Goal: Task Accomplishment & Management: Use online tool/utility

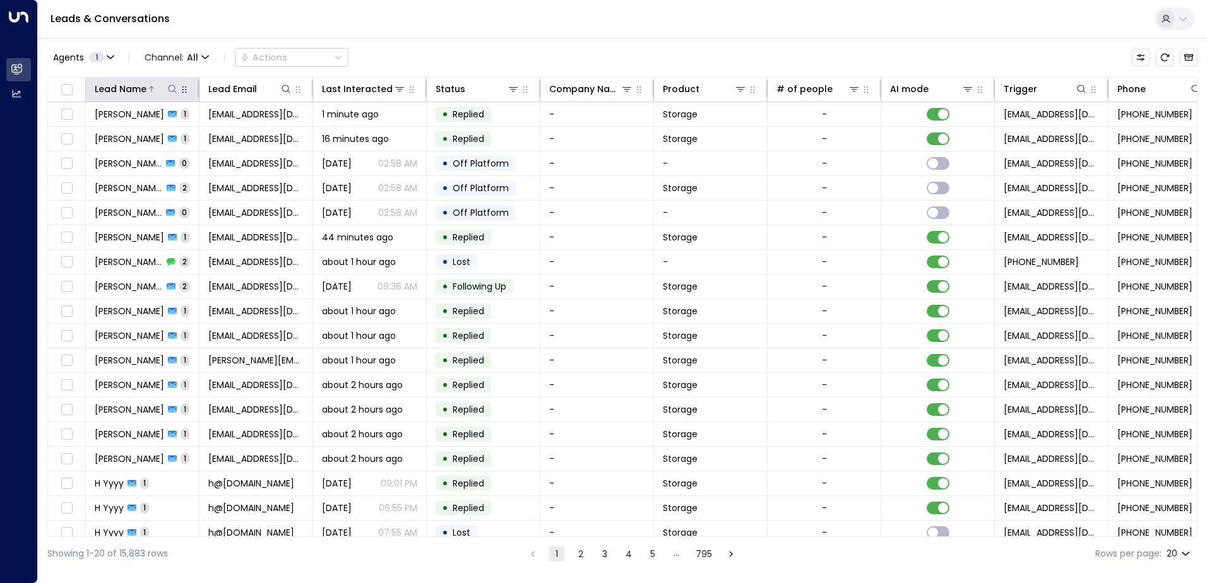
click at [172, 90] on icon at bounding box center [172, 89] width 10 height 10
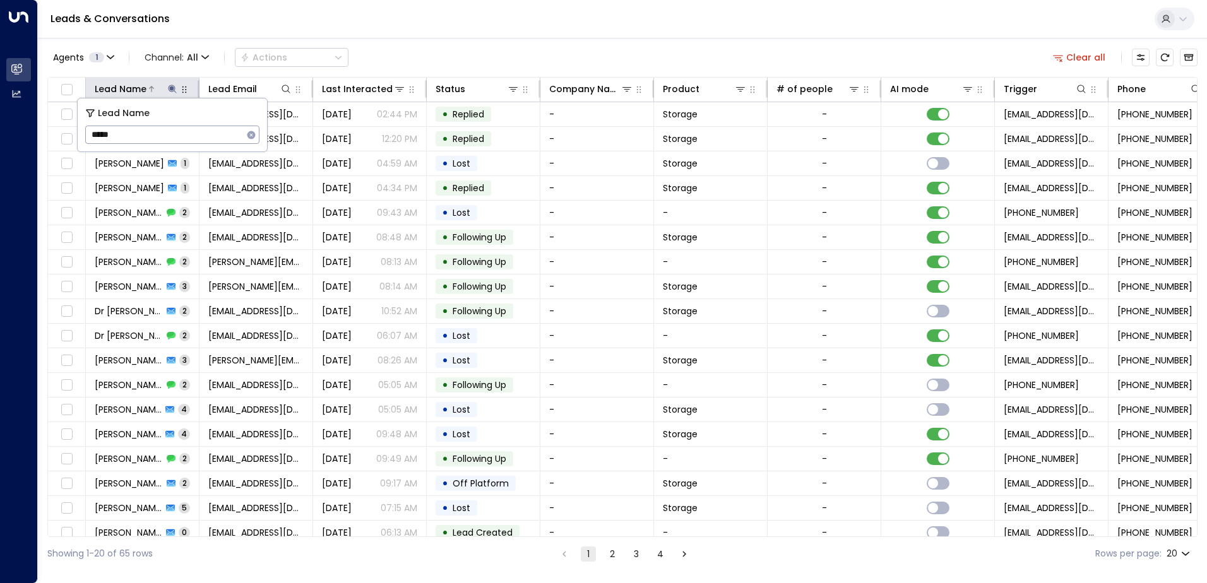
type input "******"
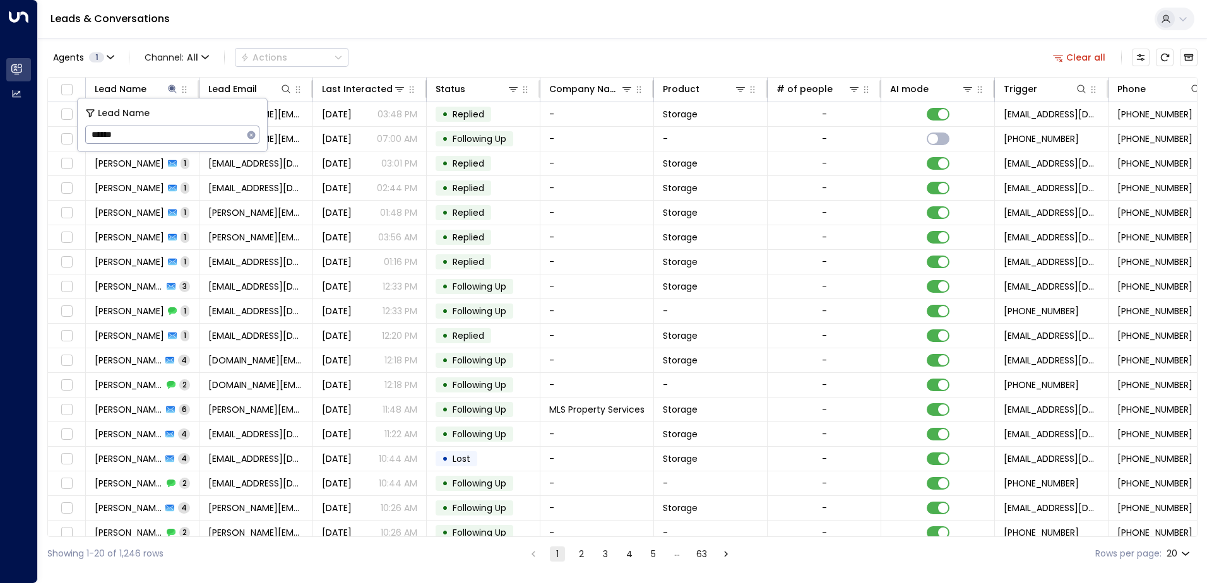
click at [535, 33] on div "Leads & Conversations" at bounding box center [622, 19] width 1169 height 39
click at [170, 89] on icon at bounding box center [172, 89] width 8 height 8
click at [174, 83] on button at bounding box center [172, 89] width 13 height 13
drag, startPoint x: 139, startPoint y: 140, endPoint x: -3, endPoint y: 140, distance: 141.4
click at [0, 140] on html "Overview Leads & Conversations Leads & Conversations Analytics Analytics Leads …" at bounding box center [603, 285] width 1207 height 571
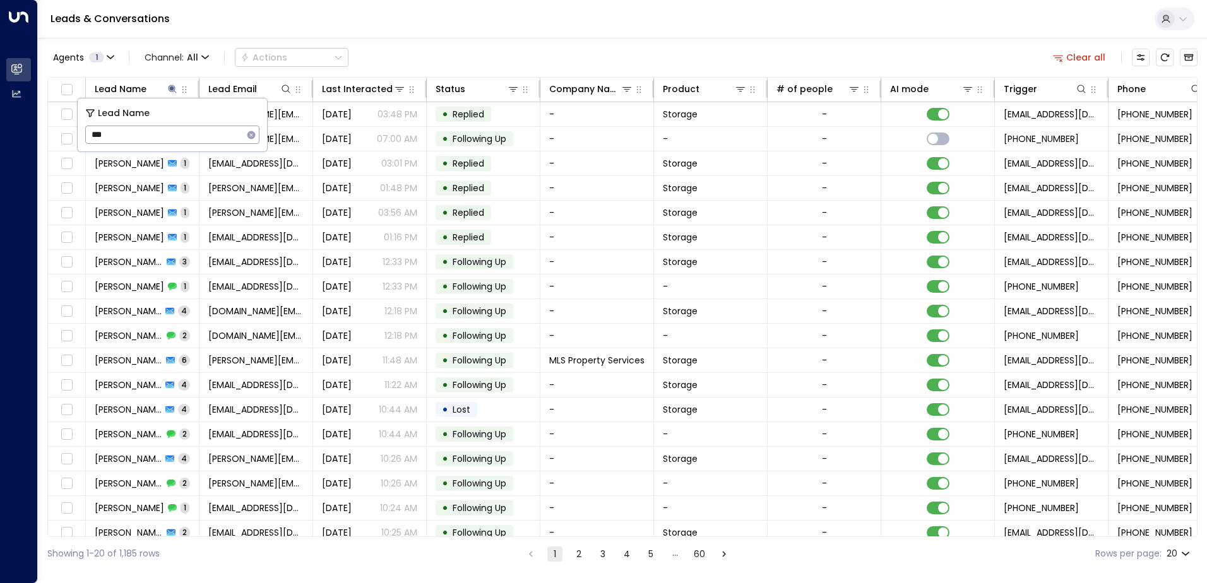
type input "*"
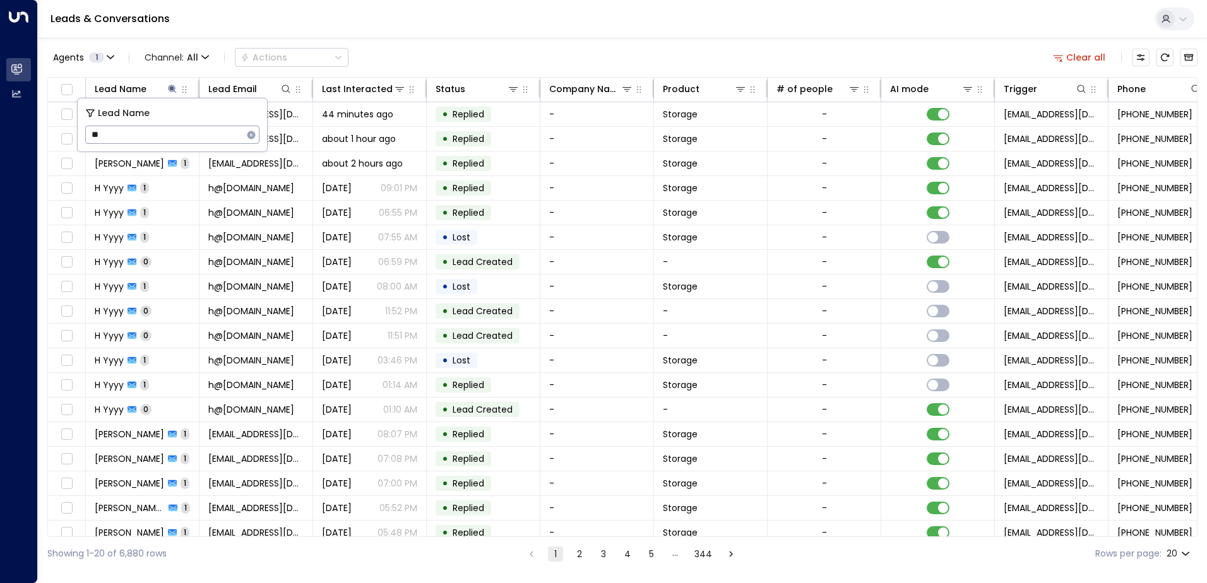
click at [428, 52] on div "Agents 1 Channel: All Actions Clear all" at bounding box center [622, 57] width 1150 height 27
drag, startPoint x: 714, startPoint y: 537, endPoint x: 890, endPoint y: 536, distance: 176.8
click at [890, 536] on div "Lead Name Lead Email Last Interacted Status Company Name Product # of people AI…" at bounding box center [622, 307] width 1150 height 460
click at [158, 87] on div at bounding box center [162, 89] width 32 height 13
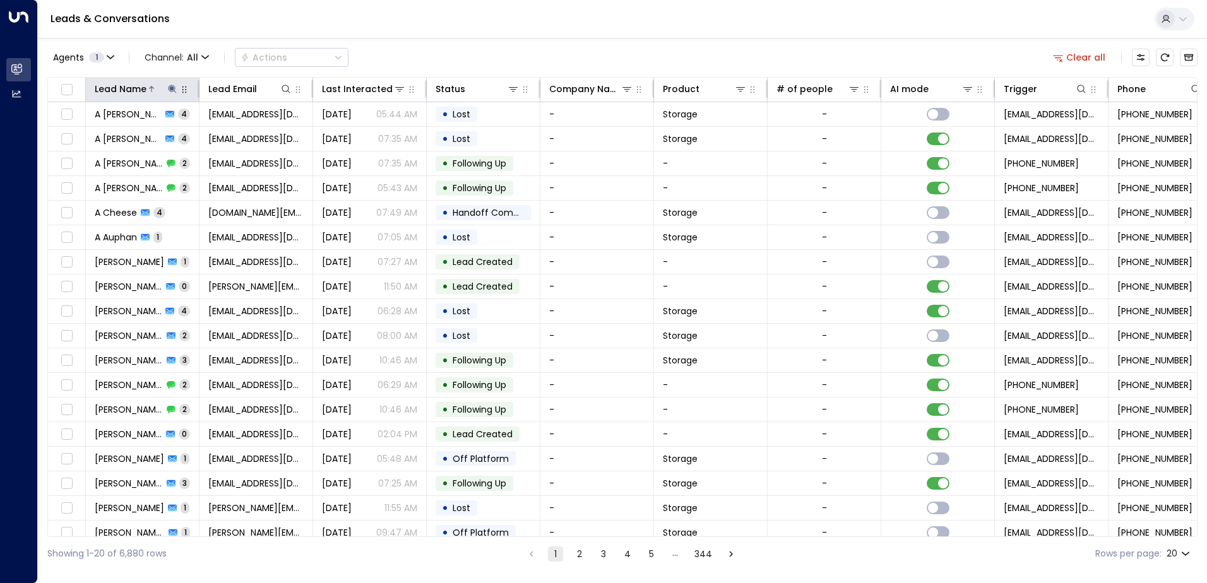
click at [153, 95] on div at bounding box center [162, 89] width 32 height 13
